Goal: Task Accomplishment & Management: Manage account settings

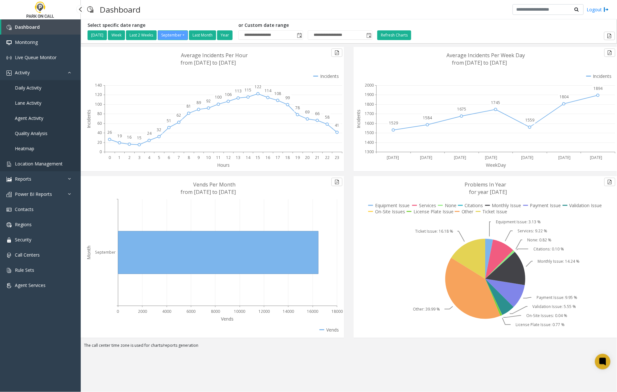
click at [26, 163] on span "Location Management" at bounding box center [39, 164] width 48 height 6
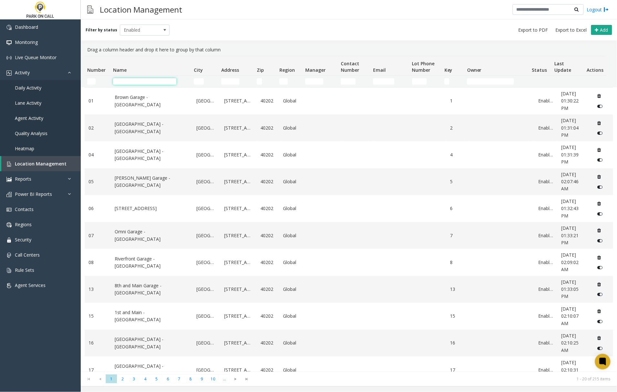
click at [130, 84] on input "Name Filter" at bounding box center [144, 81] width 63 height 6
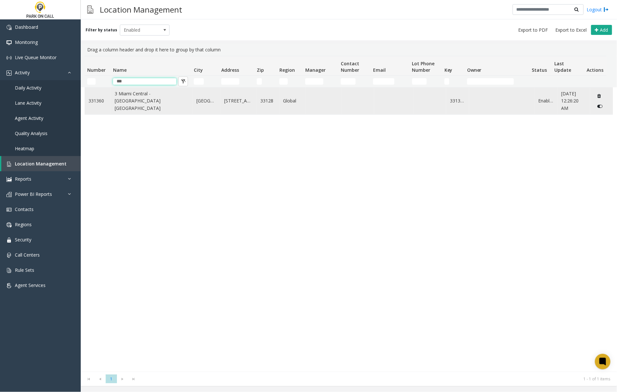
type input "***"
click at [172, 95] on link "3 Miami Central - [GEOGRAPHIC_DATA] [GEOGRAPHIC_DATA]" at bounding box center [152, 101] width 74 height 22
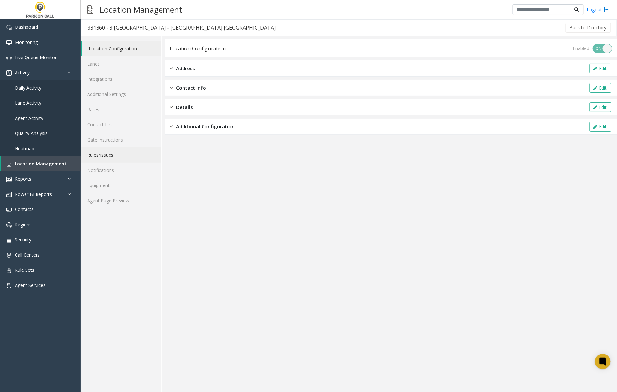
click at [102, 154] on link "Rules/Issues" at bounding box center [121, 154] width 80 height 15
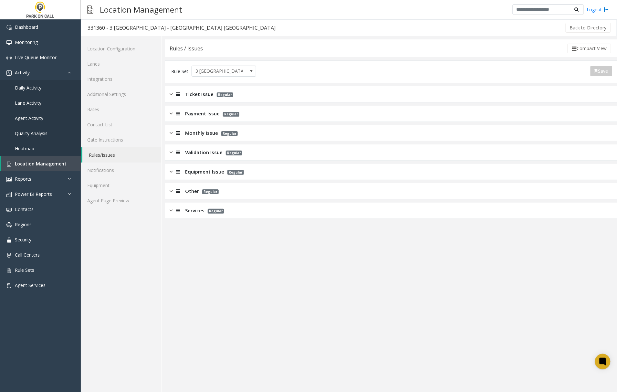
click at [171, 152] on img at bounding box center [171, 152] width 3 height 7
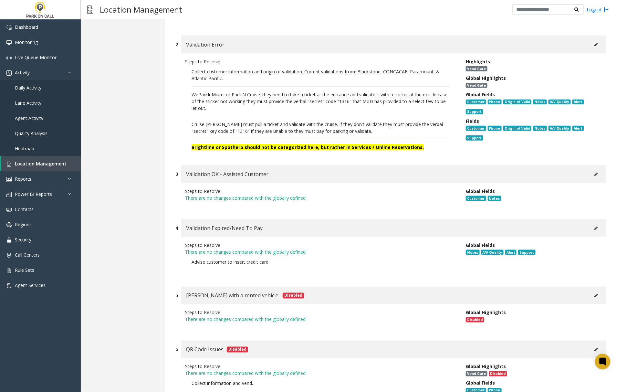
scroll to position [89, 0]
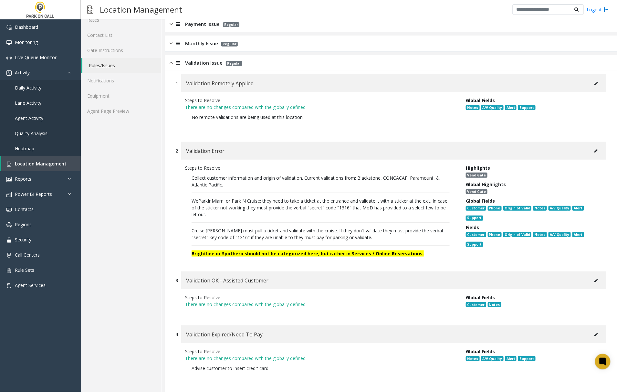
click at [171, 61] on img at bounding box center [171, 62] width 3 height 7
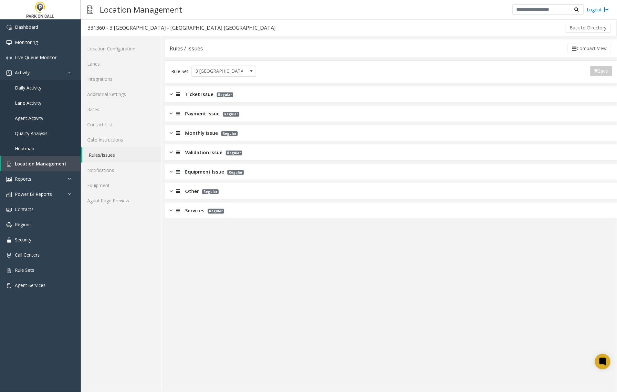
click at [172, 212] on img at bounding box center [171, 210] width 3 height 7
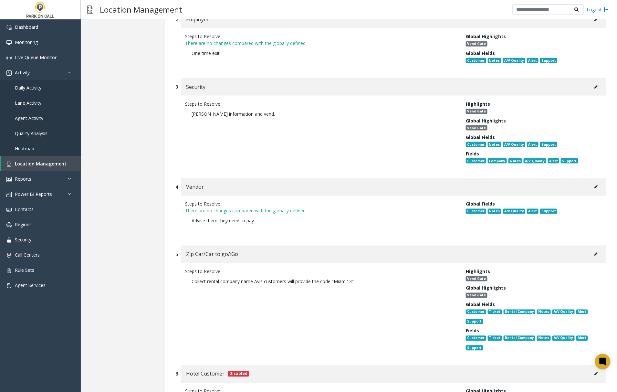
scroll to position [301, 0]
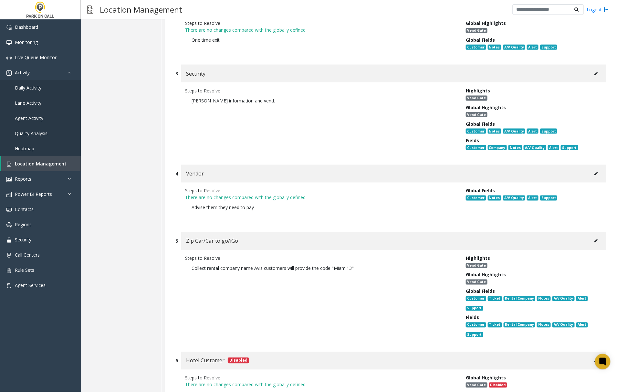
click at [595, 241] on icon at bounding box center [596, 241] width 3 height 4
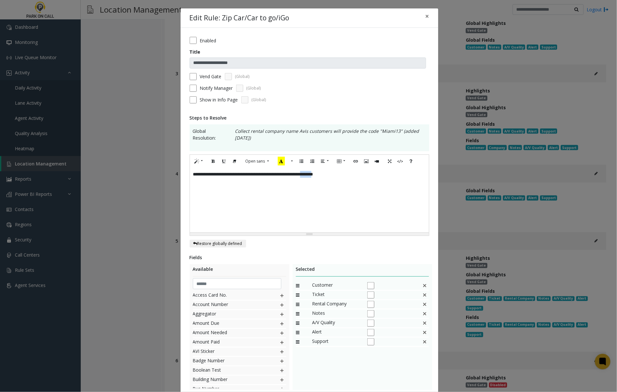
drag, startPoint x: 349, startPoint y: 176, endPoint x: 333, endPoint y: 176, distance: 16.1
click at [333, 176] on div "**********" at bounding box center [309, 174] width 232 height 7
paste div
click at [374, 202] on div "**********" at bounding box center [309, 200] width 239 height 65
click at [425, 15] on span "×" at bounding box center [427, 16] width 4 height 9
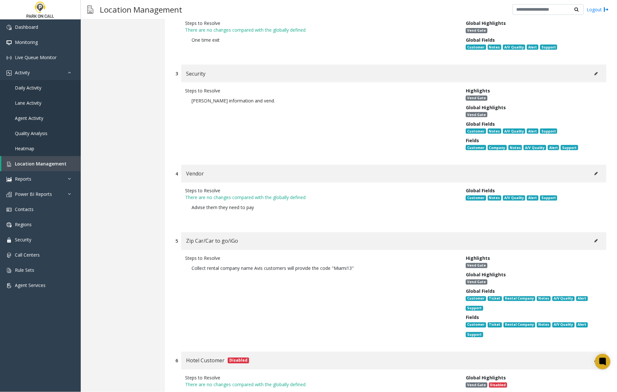
click at [595, 240] on icon at bounding box center [596, 241] width 3 height 4
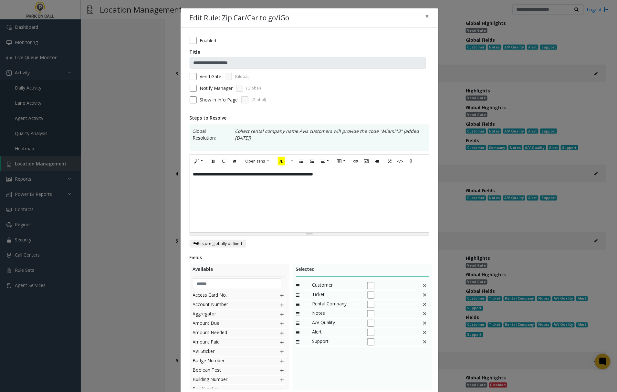
click at [349, 175] on div "**********" at bounding box center [309, 174] width 232 height 7
drag, startPoint x: 349, startPoint y: 175, endPoint x: 334, endPoint y: 175, distance: 15.5
click at [334, 175] on div "**********" at bounding box center [309, 174] width 232 height 7
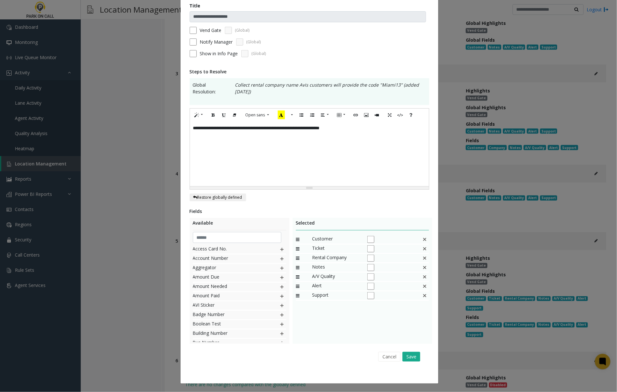
scroll to position [47, 0]
click at [409, 357] on button "Save" at bounding box center [411, 357] width 18 height 10
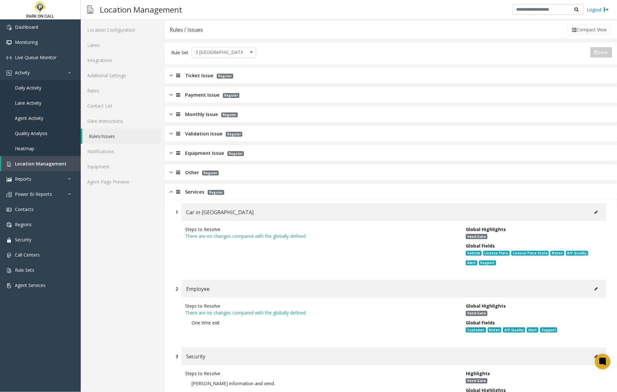
scroll to position [0, 0]
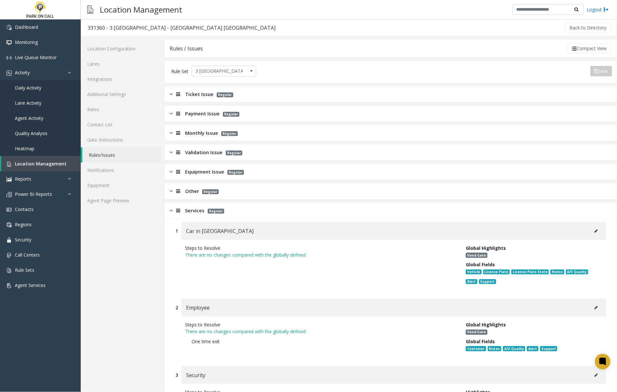
click at [171, 211] on img at bounding box center [171, 210] width 3 height 7
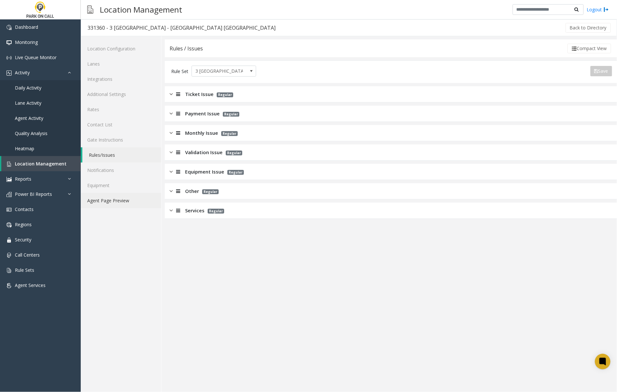
click at [119, 202] on link "Agent Page Preview" at bounding box center [121, 200] width 80 height 15
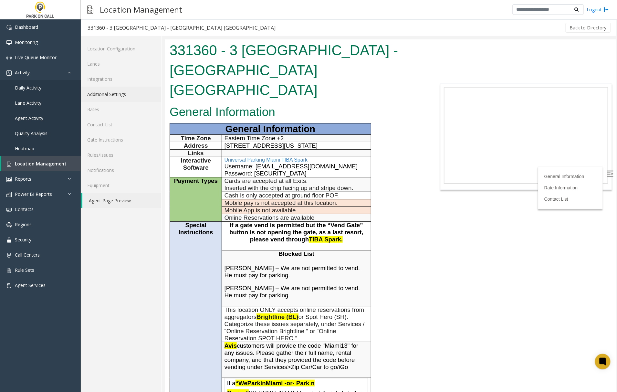
click at [105, 95] on link "Additional Settings" at bounding box center [121, 94] width 80 height 15
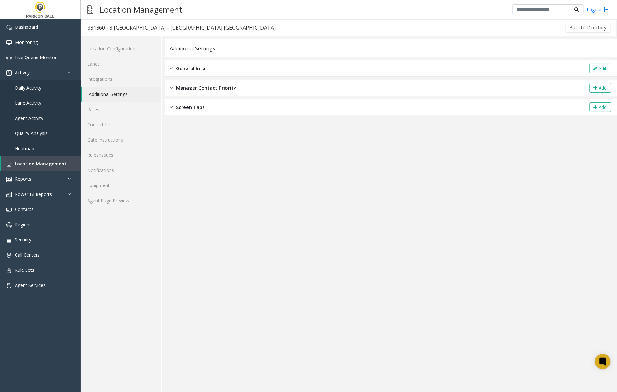
click at [171, 70] on img at bounding box center [171, 68] width 3 height 7
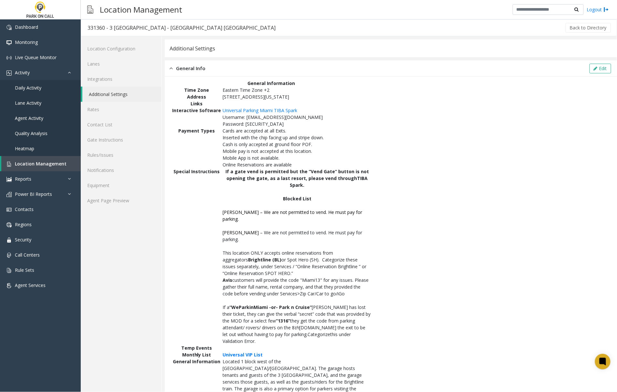
click at [171, 70] on img at bounding box center [171, 68] width 3 height 7
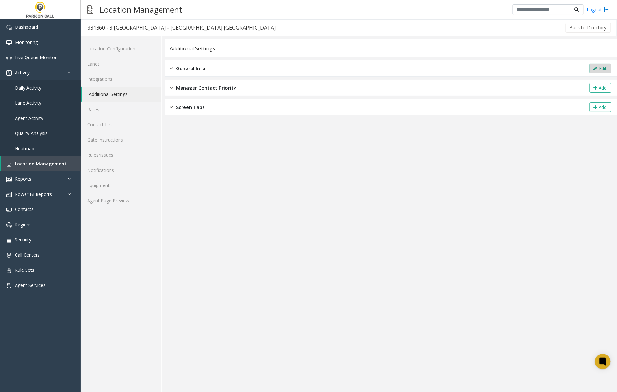
click at [601, 69] on button "Edit" at bounding box center [600, 69] width 22 height 10
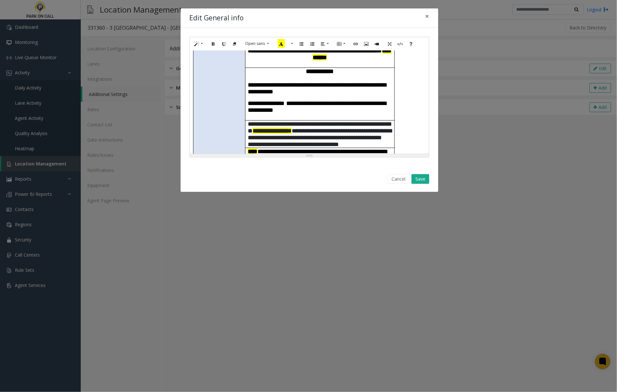
scroll to position [215, 0]
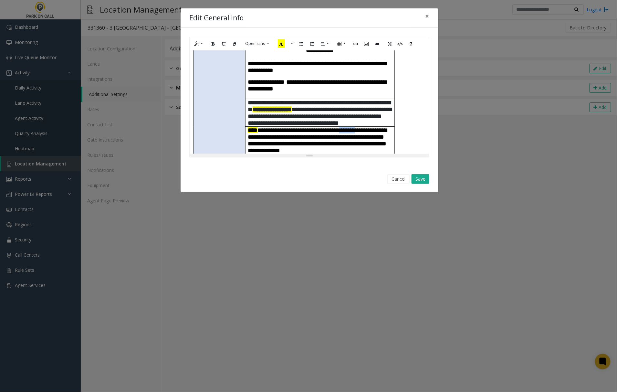
drag, startPoint x: 379, startPoint y: 95, endPoint x: 356, endPoint y: 96, distance: 23.0
click at [356, 127] on span "**********" at bounding box center [317, 140] width 139 height 26
paste div
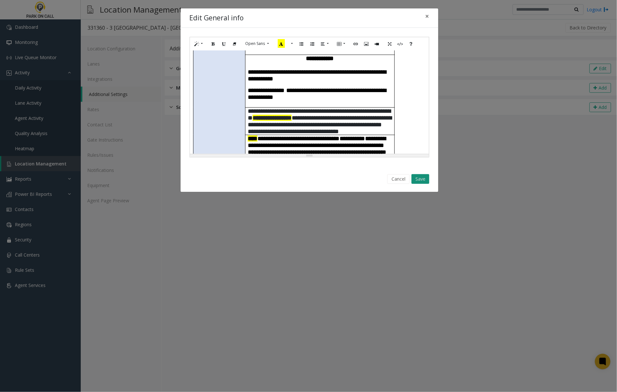
click at [420, 180] on button "Save" at bounding box center [420, 179] width 18 height 10
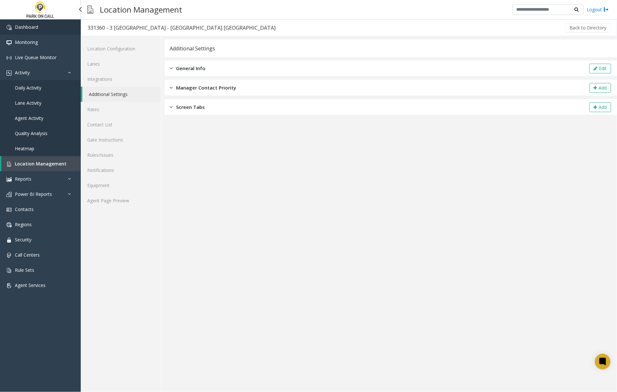
click at [26, 25] on span "Dashboard" at bounding box center [26, 27] width 23 height 6
